Goal: Navigation & Orientation: Understand site structure

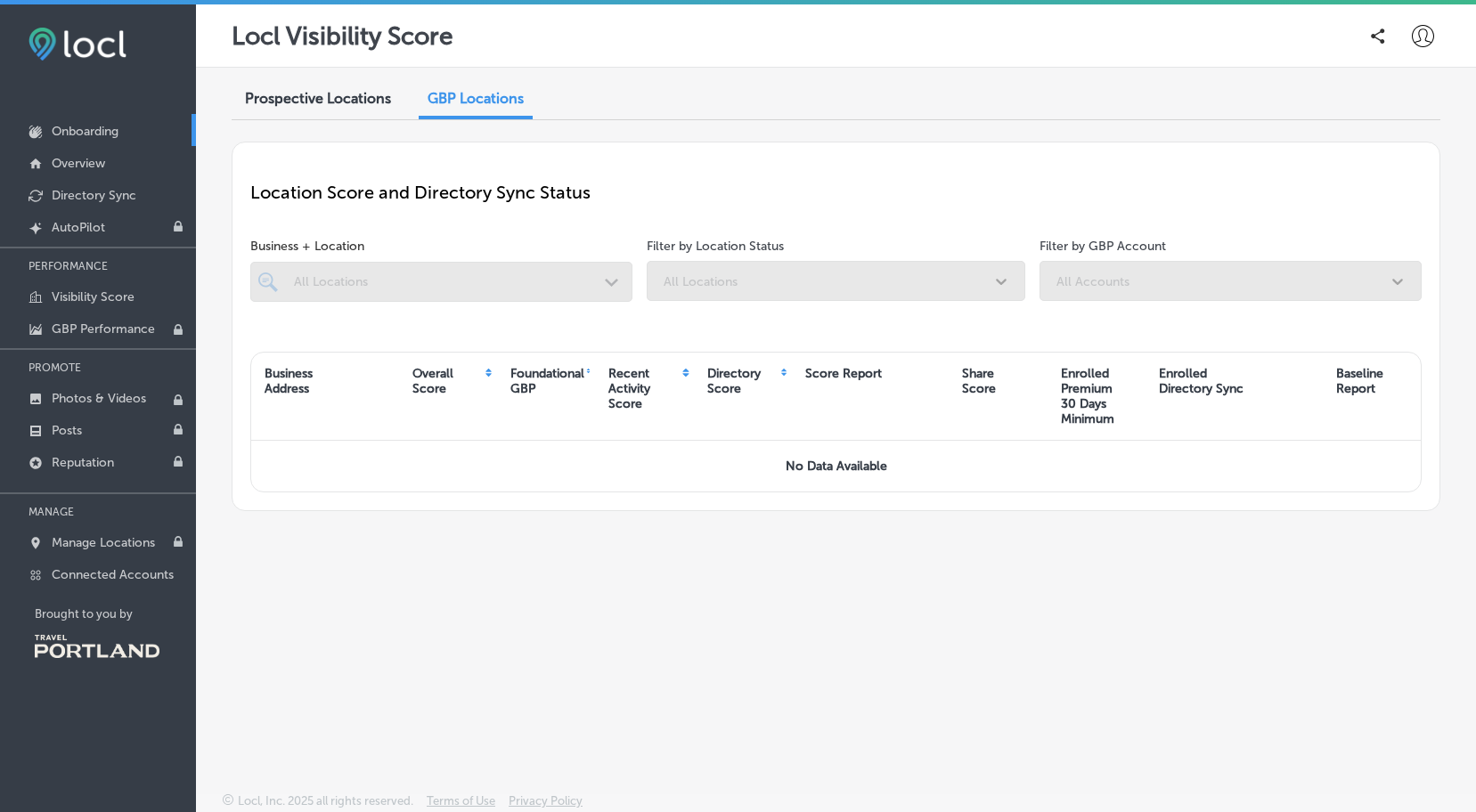
click at [97, 129] on p "Onboarding" at bounding box center [85, 130] width 67 height 15
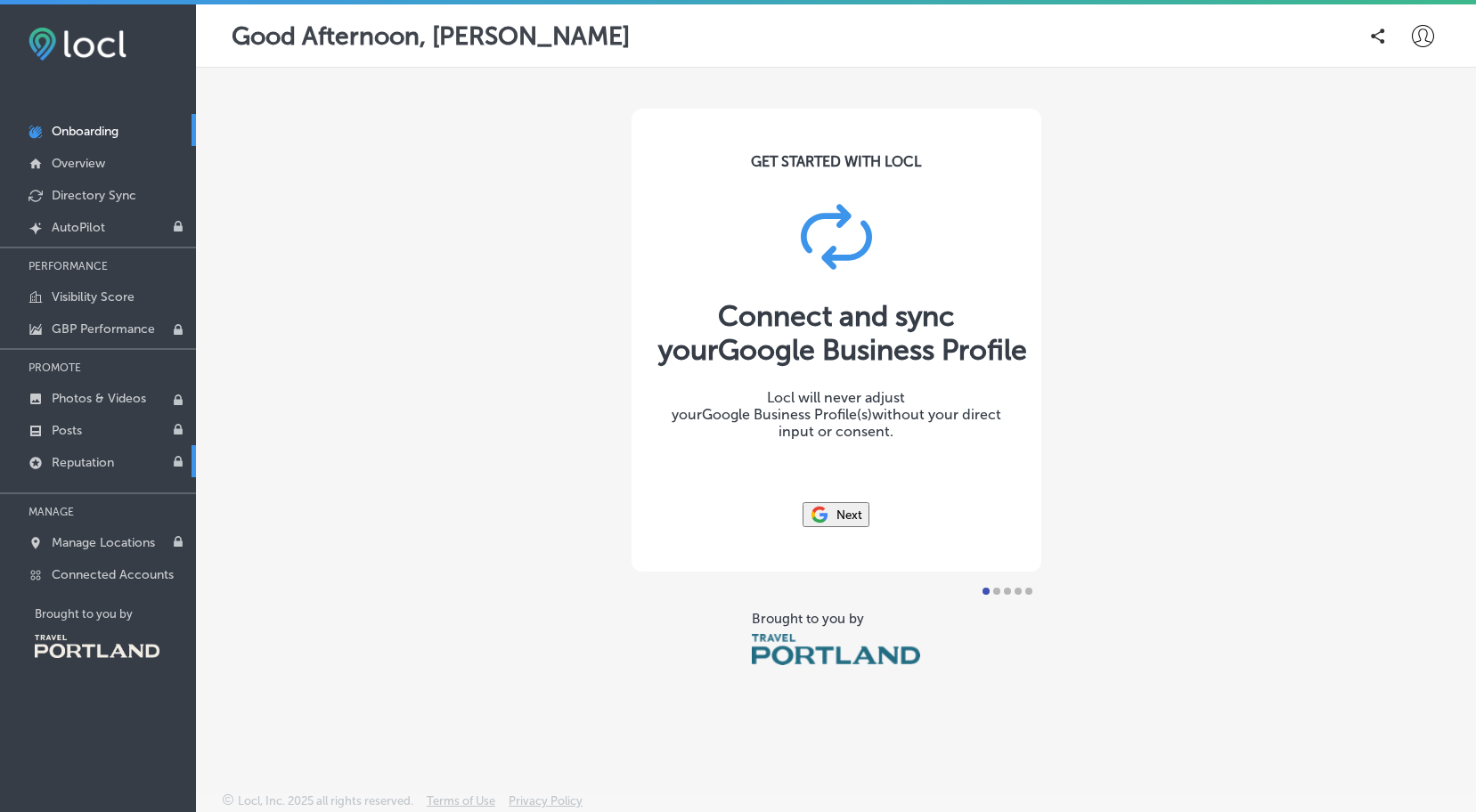
click at [104, 461] on p "Reputation" at bounding box center [83, 462] width 63 height 15
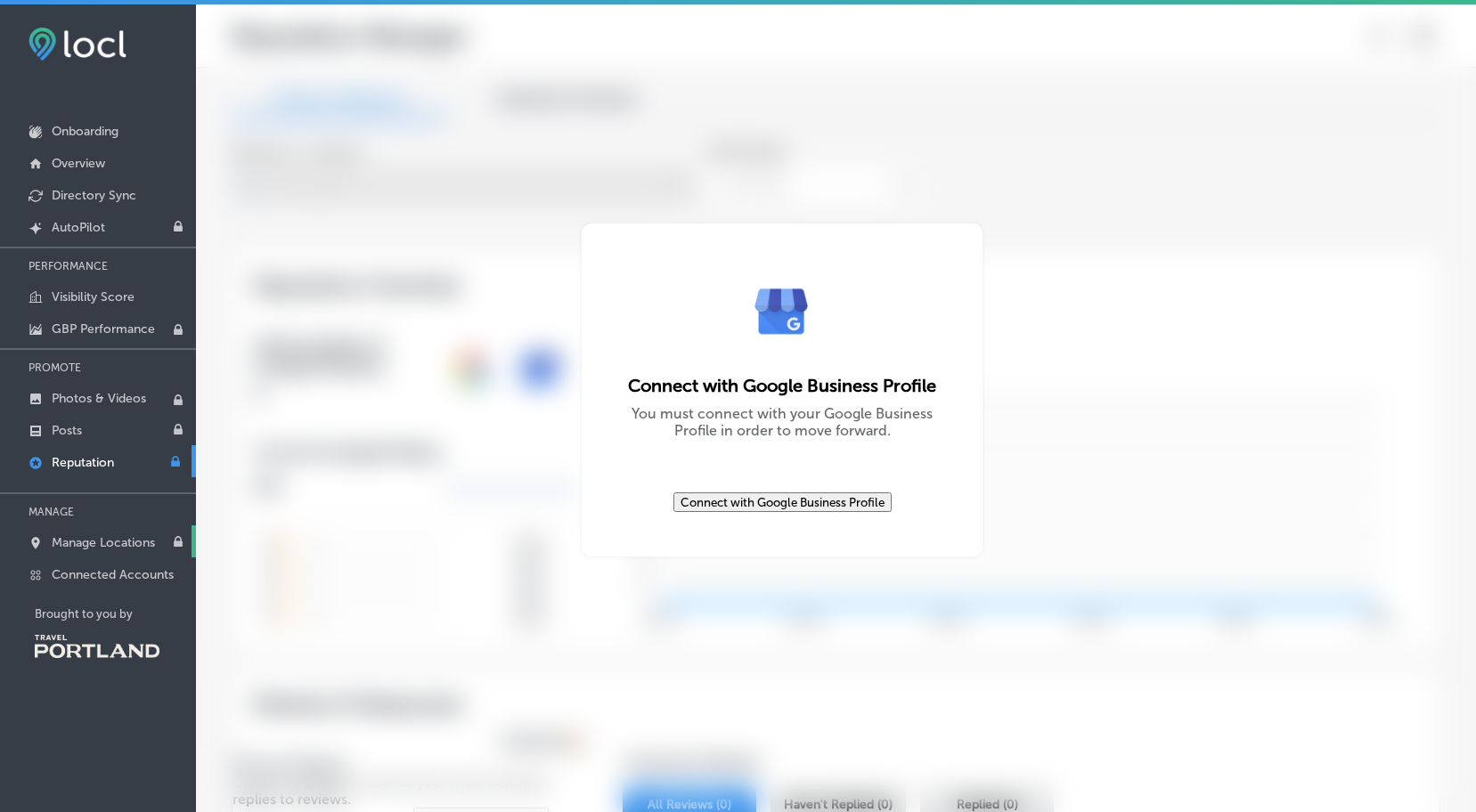
type textarea "x"
click at [125, 535] on p "Manage Locations" at bounding box center [104, 542] width 104 height 15
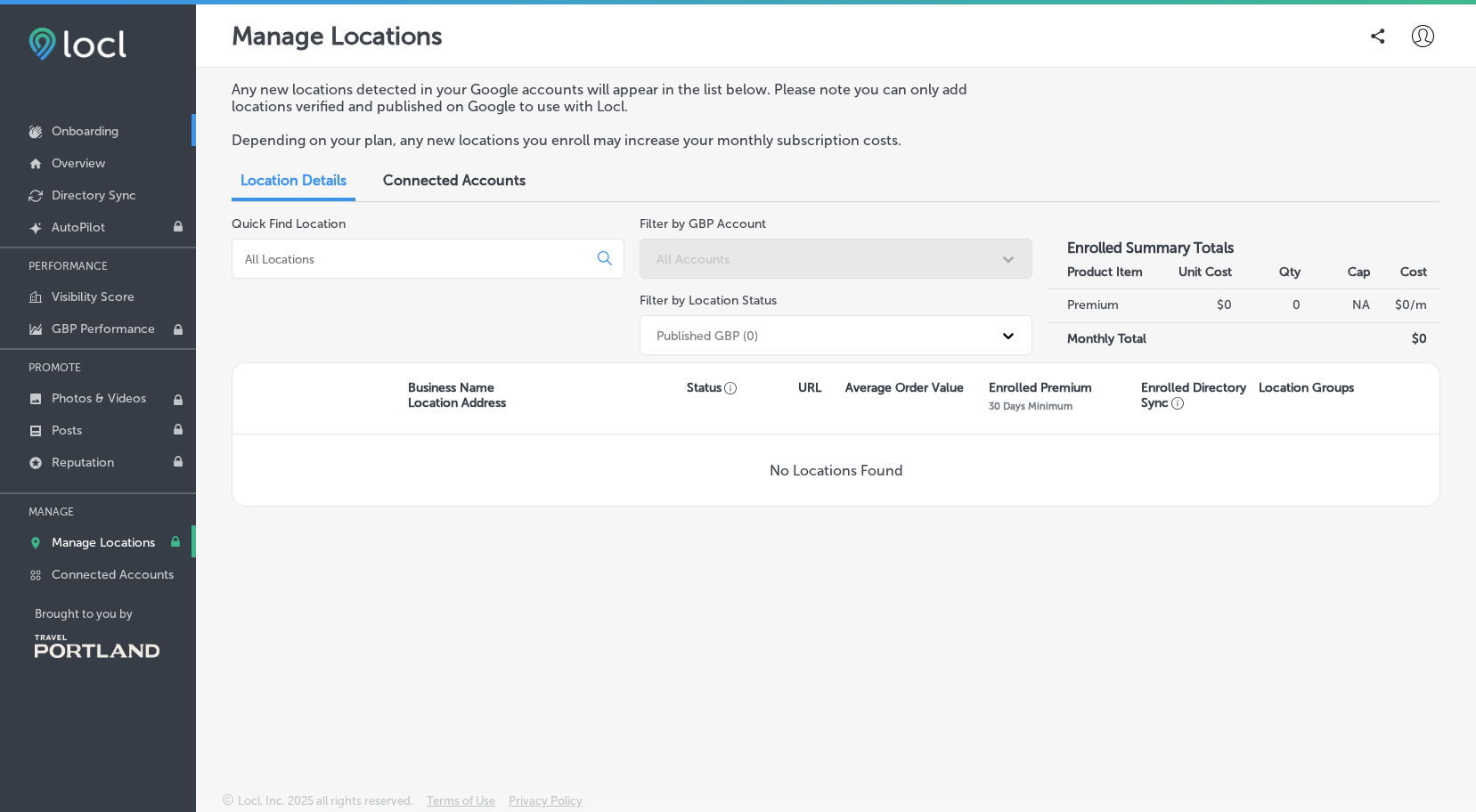
click at [91, 122] on link "Onboarding" at bounding box center [98, 130] width 196 height 32
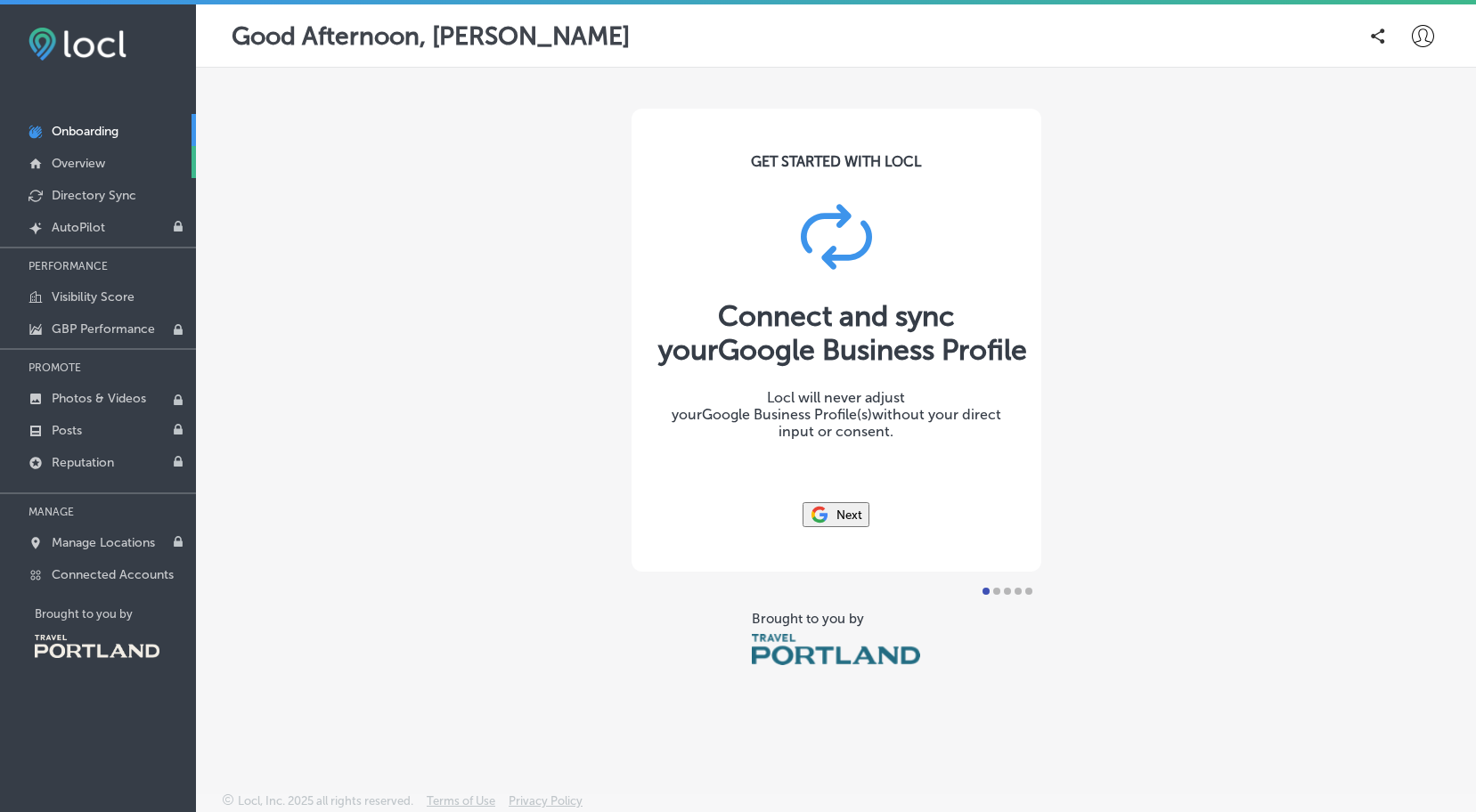
click at [97, 161] on p "Overview" at bounding box center [79, 163] width 54 height 15
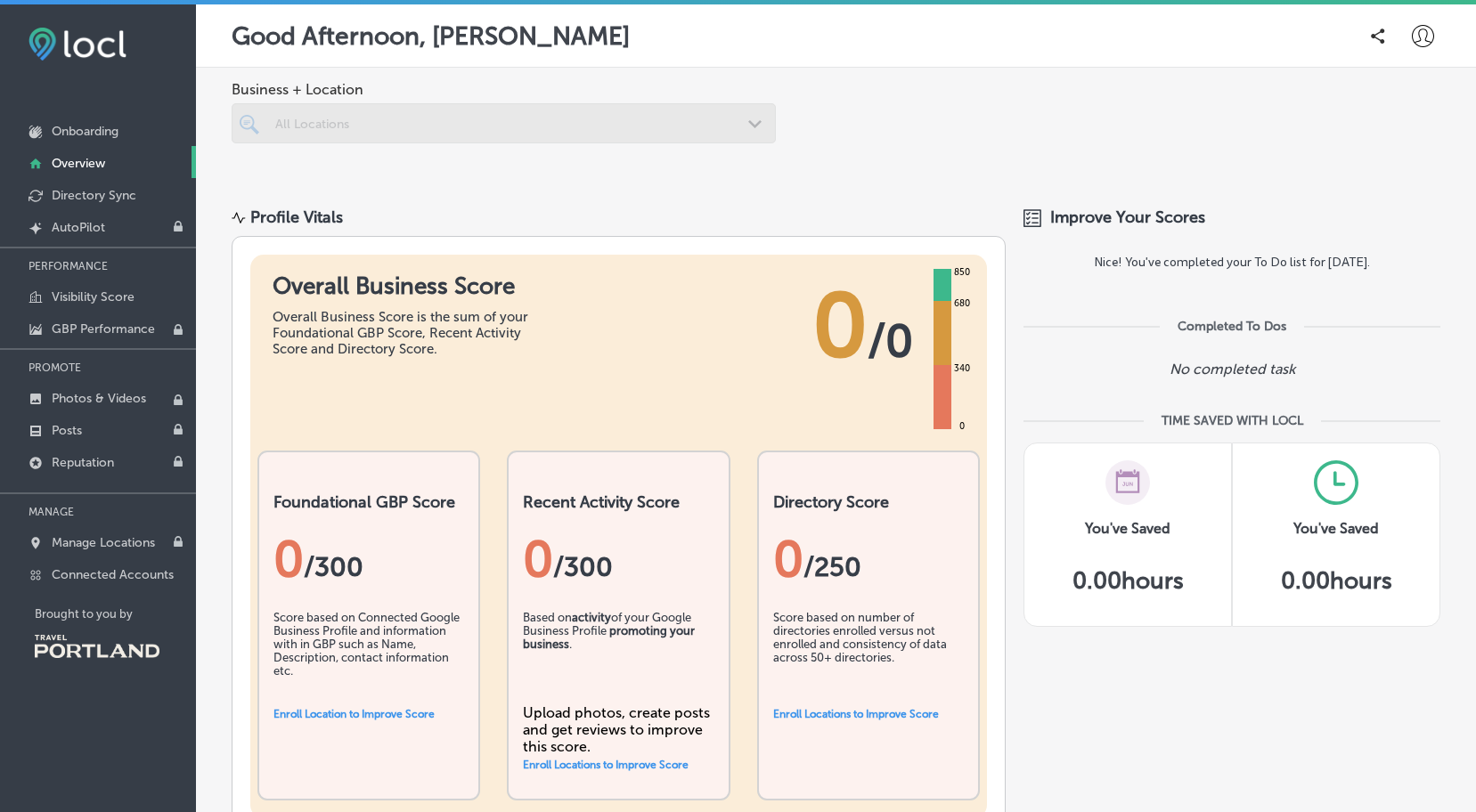
click at [744, 131] on div at bounding box center [504, 123] width 544 height 40
click at [1416, 44] on icon at bounding box center [1422, 36] width 22 height 22
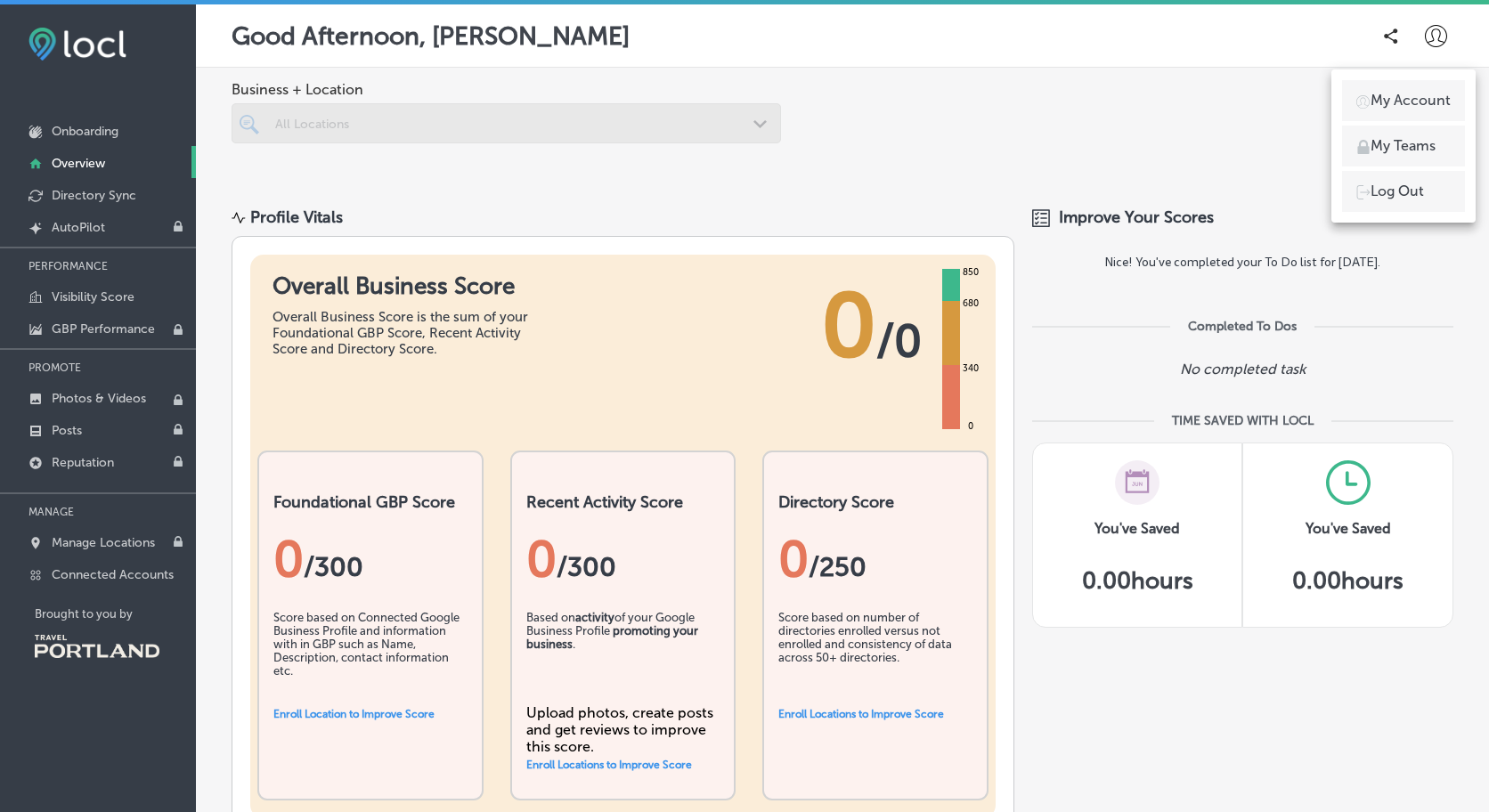
click at [1411, 96] on p "My Account" at bounding box center [1410, 100] width 81 height 21
select select "US"
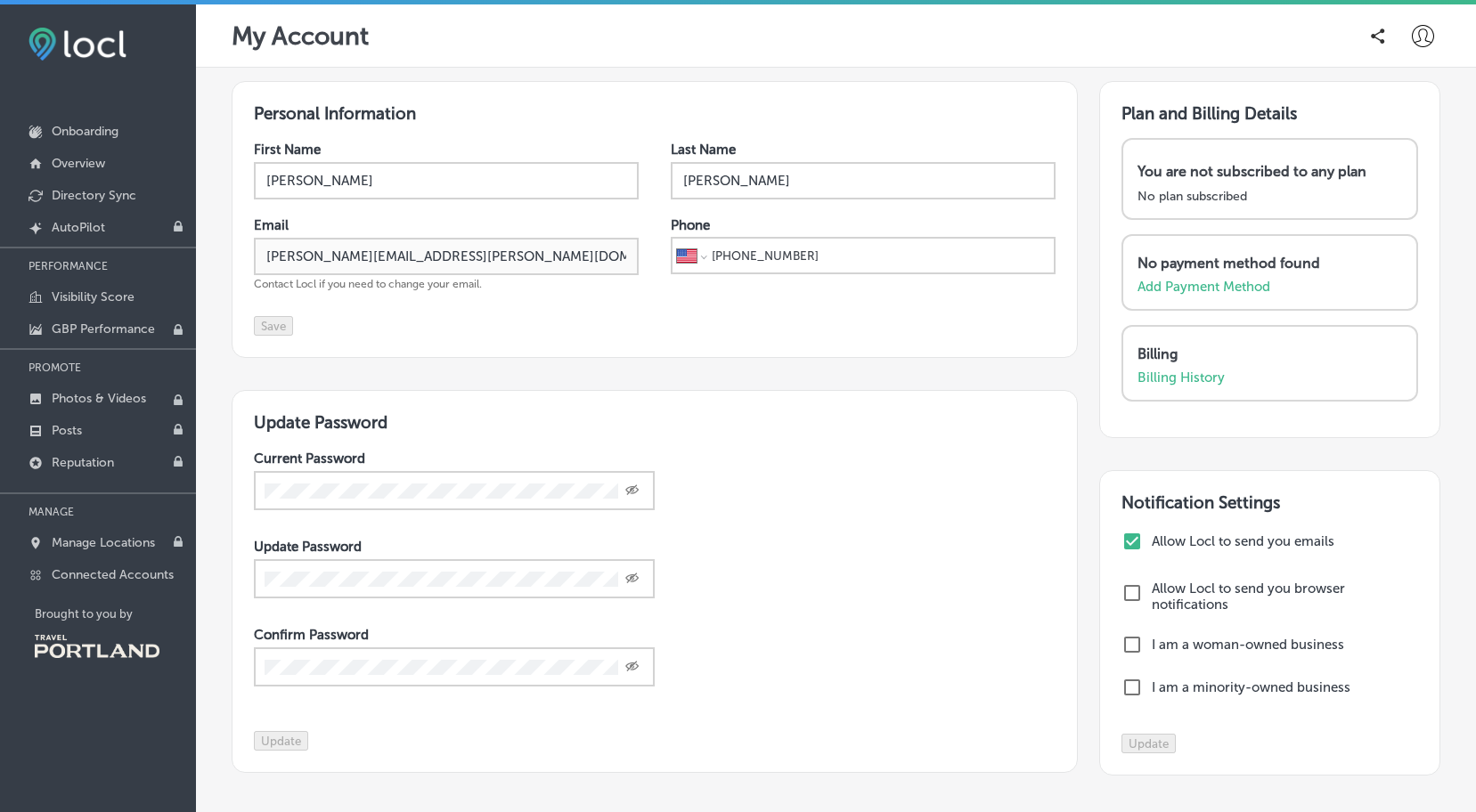
click at [1411, 33] on icon at bounding box center [1422, 36] width 22 height 22
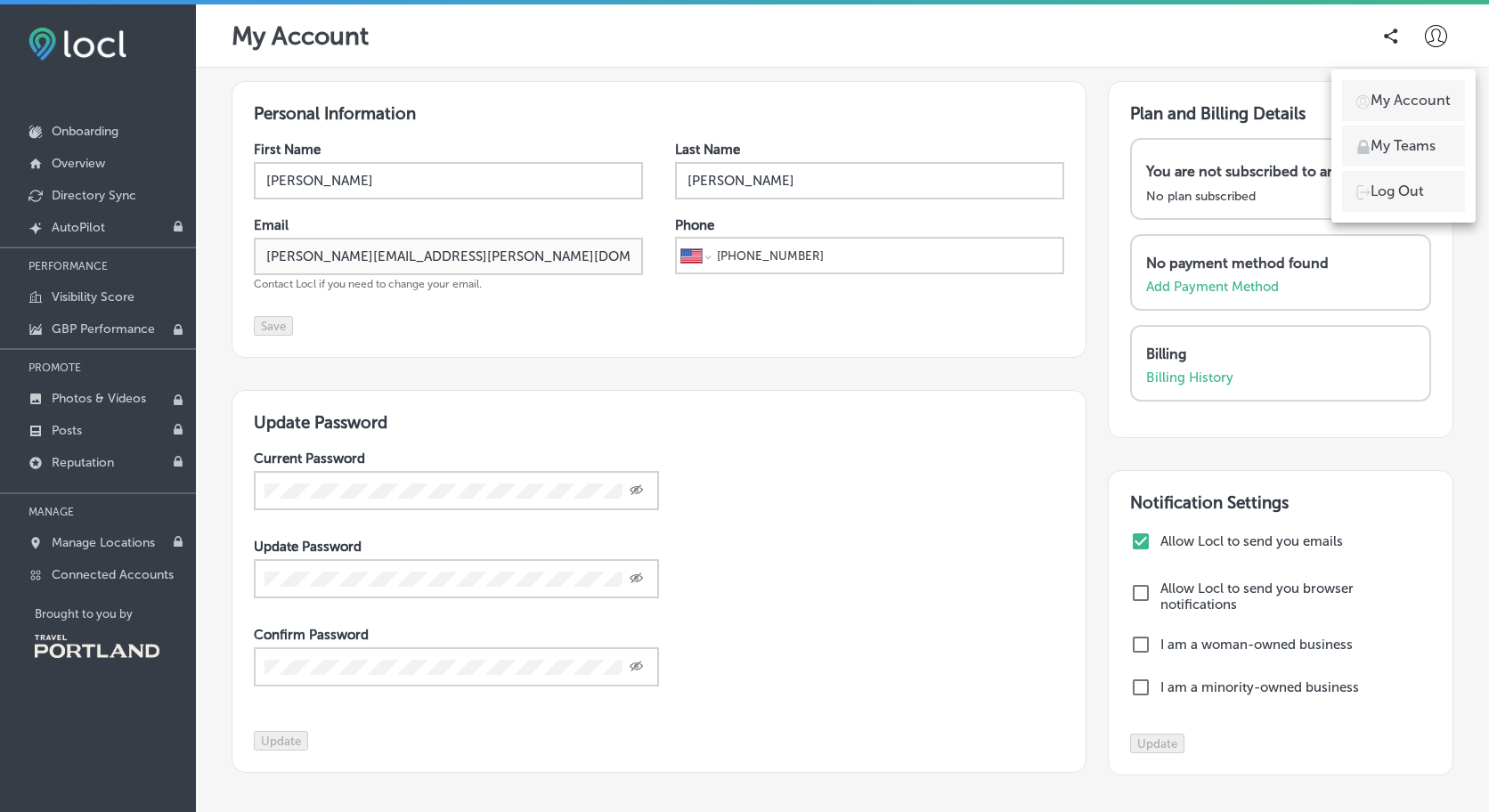
click at [1422, 141] on p "My Teams" at bounding box center [1402, 145] width 65 height 21
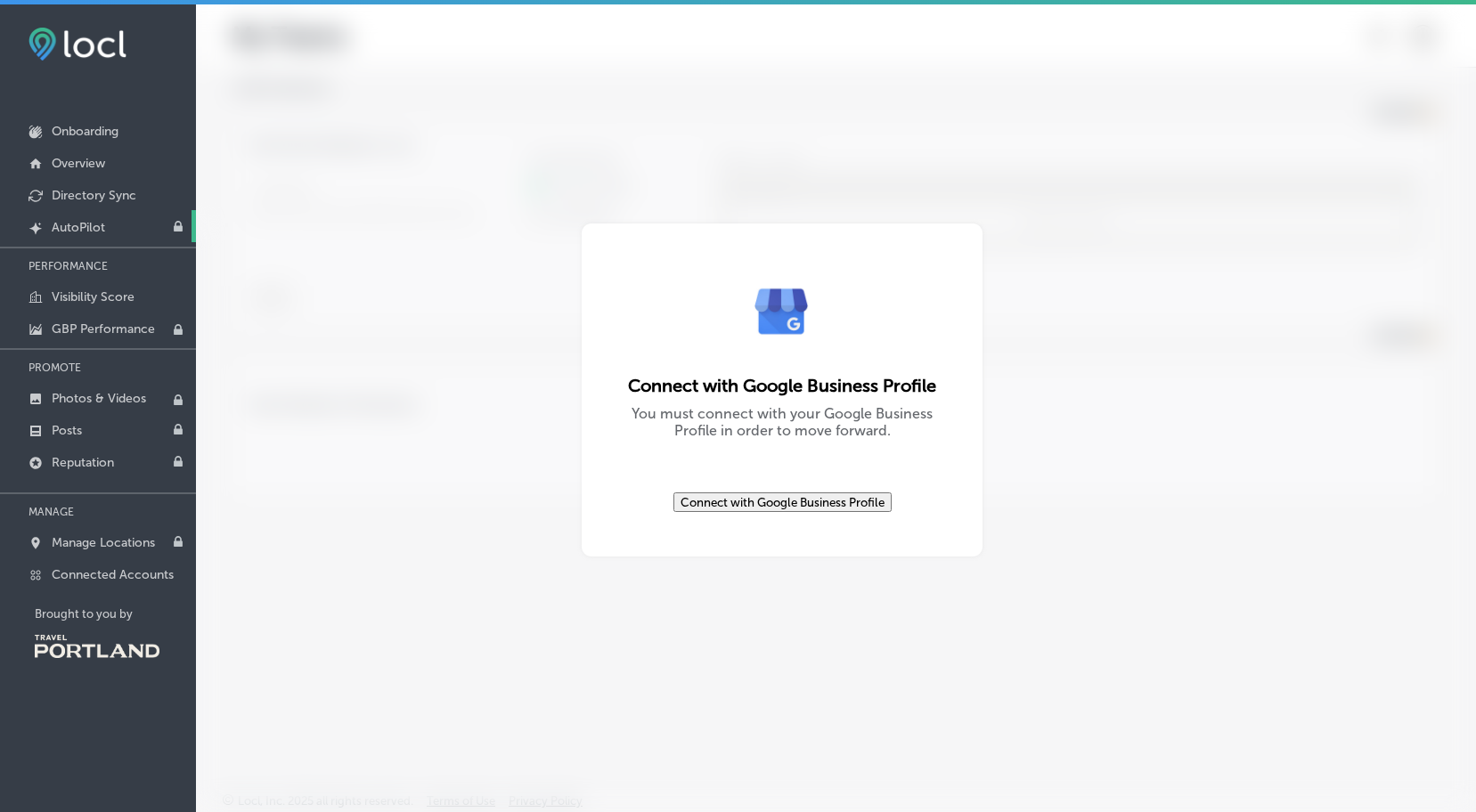
click at [110, 230] on link "Created by potrace 1.10, written by [PERSON_NAME] [DATE]-[DATE] AutoPilot" at bounding box center [98, 226] width 196 height 32
